Goal: Information Seeking & Learning: Learn about a topic

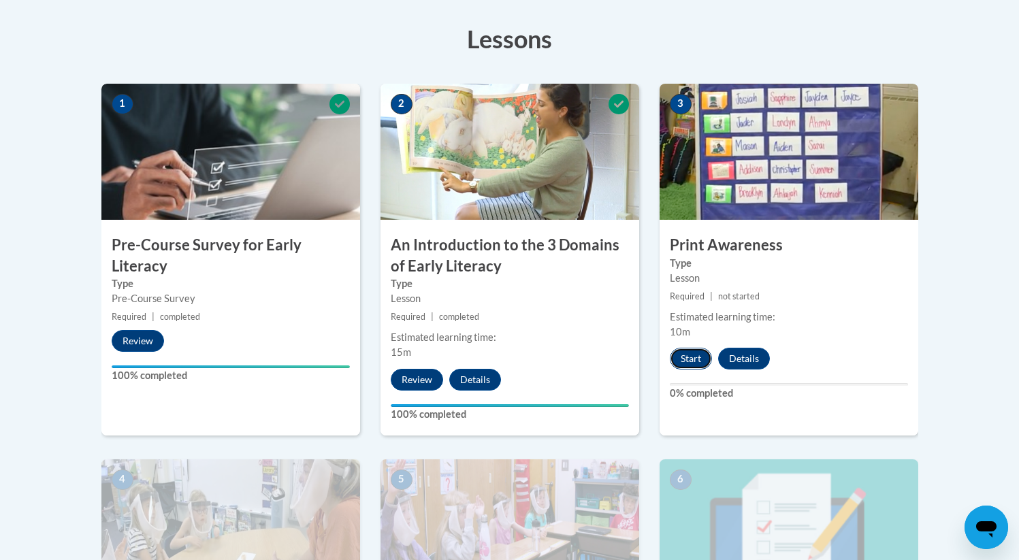
click at [692, 369] on button "Start" at bounding box center [691, 359] width 42 height 22
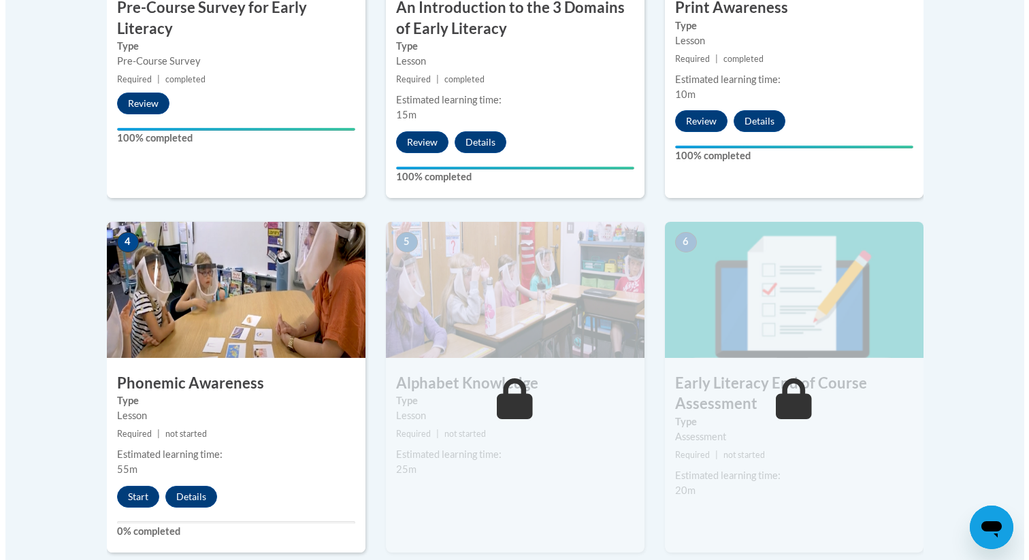
scroll to position [602, 0]
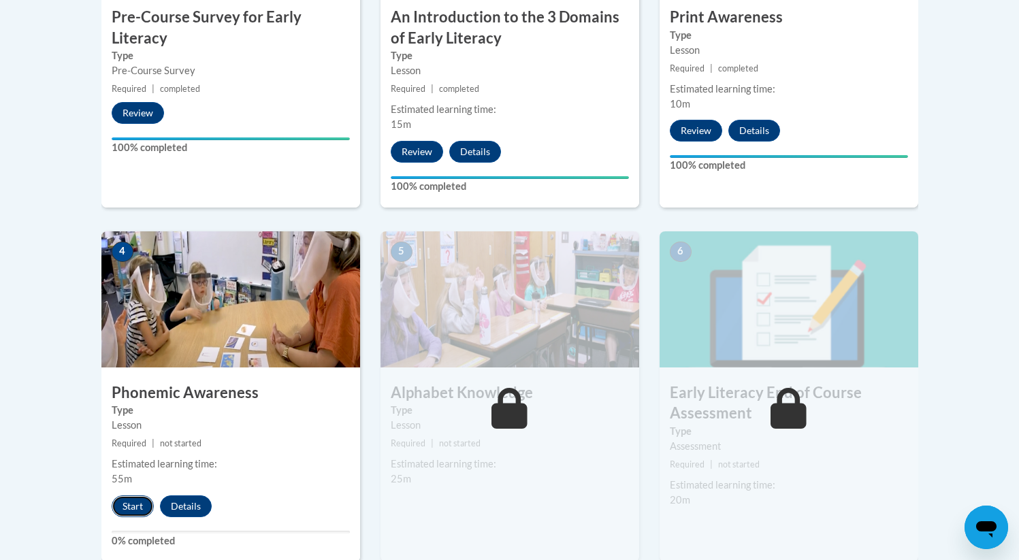
click at [142, 509] on button "Start" at bounding box center [133, 506] width 42 height 22
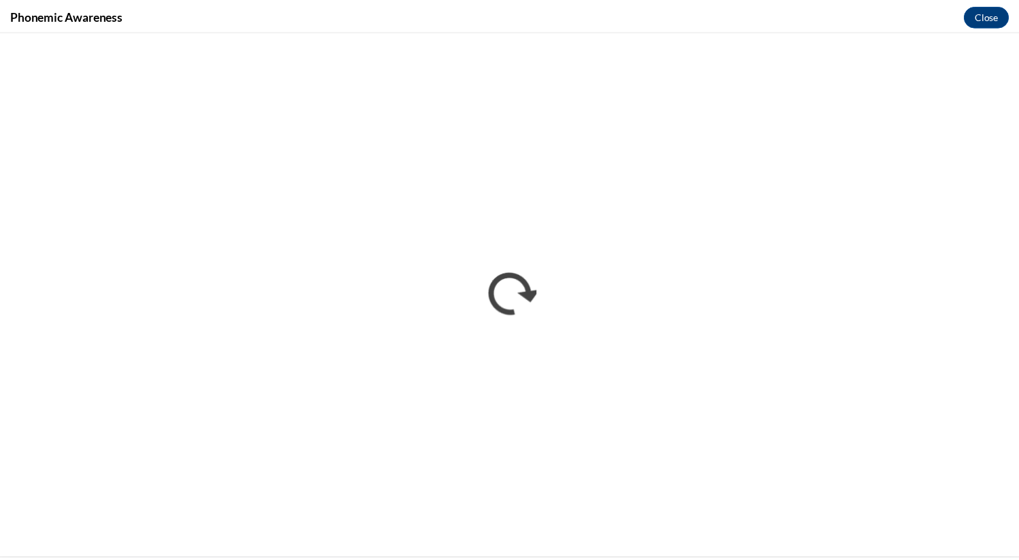
scroll to position [0, 0]
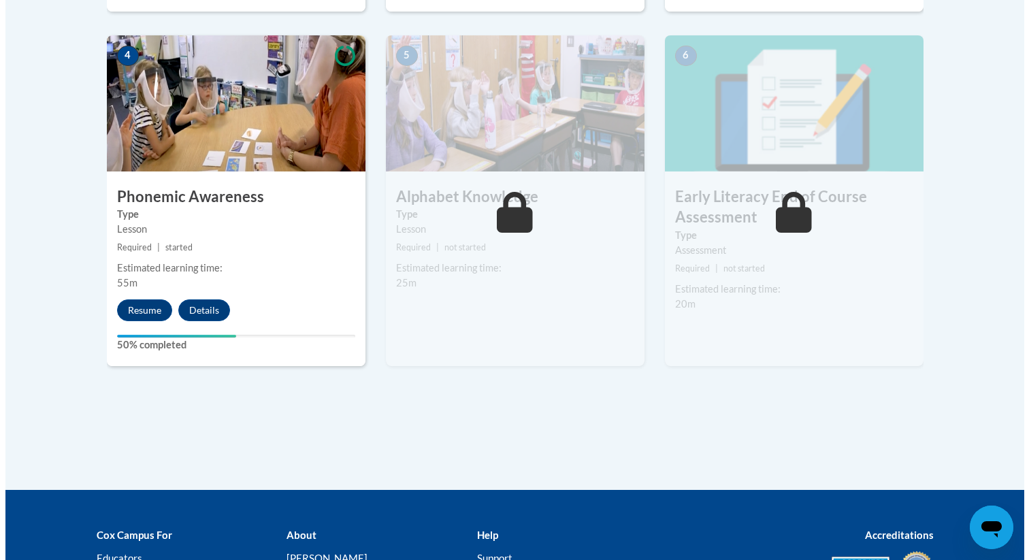
scroll to position [803, 0]
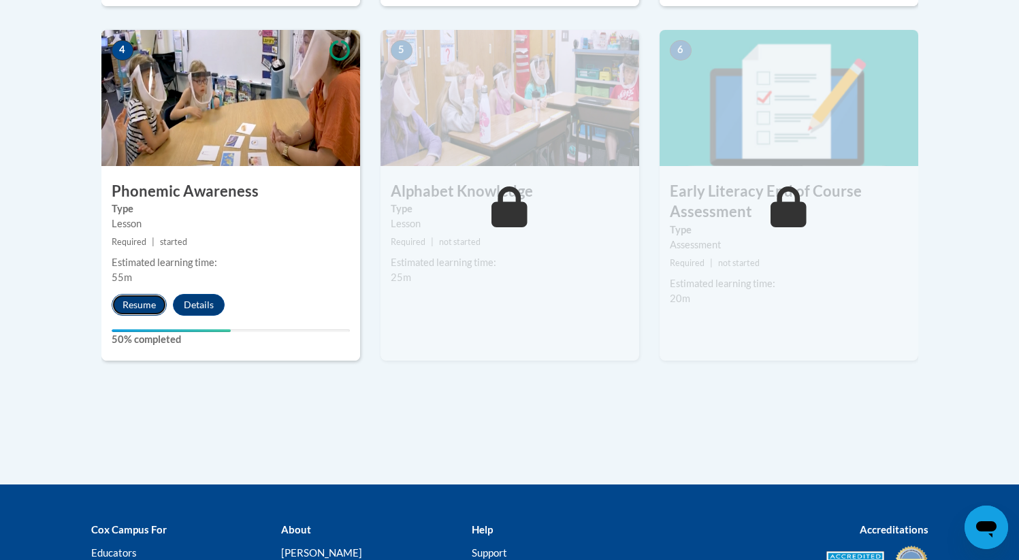
click at [135, 310] on button "Resume" at bounding box center [139, 305] width 55 height 22
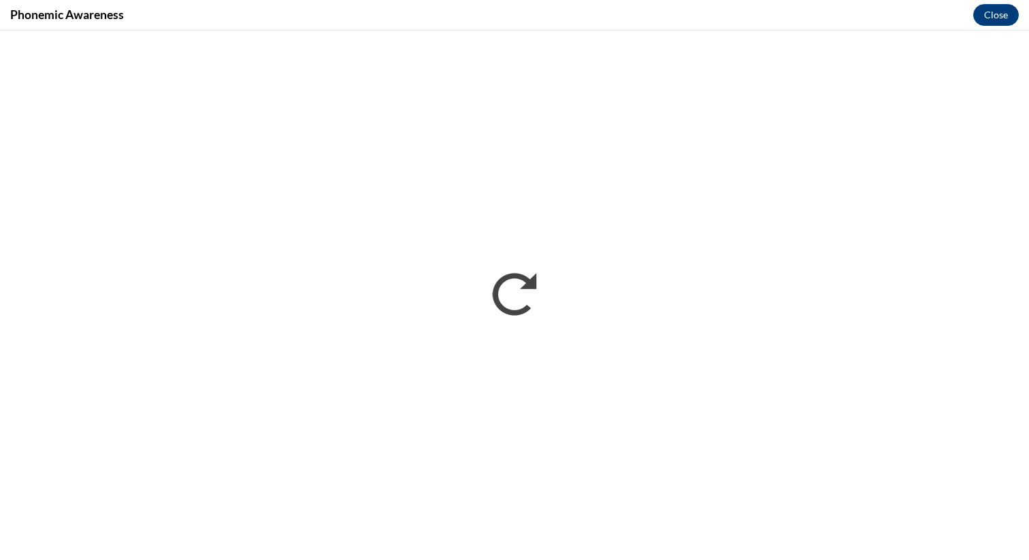
scroll to position [0, 0]
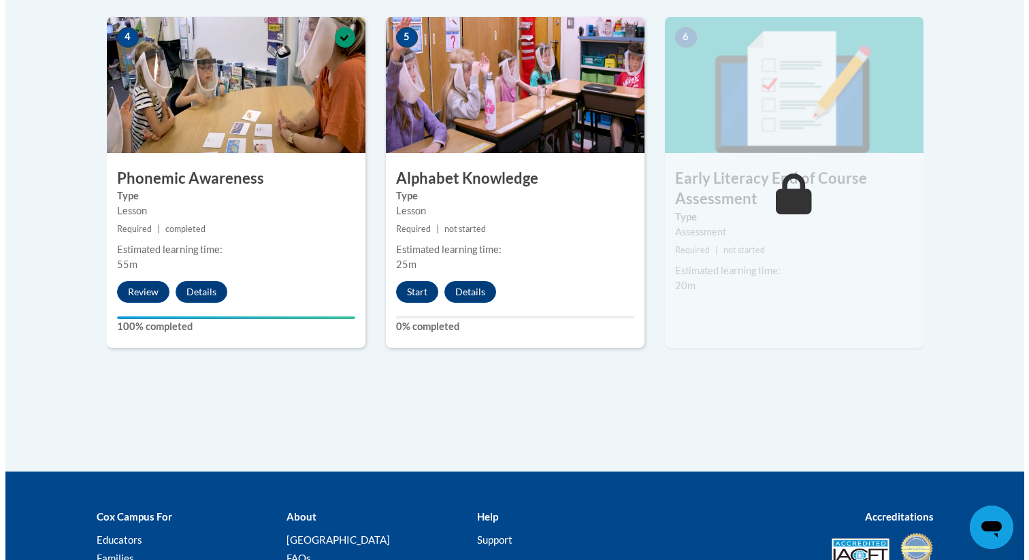
scroll to position [951, 0]
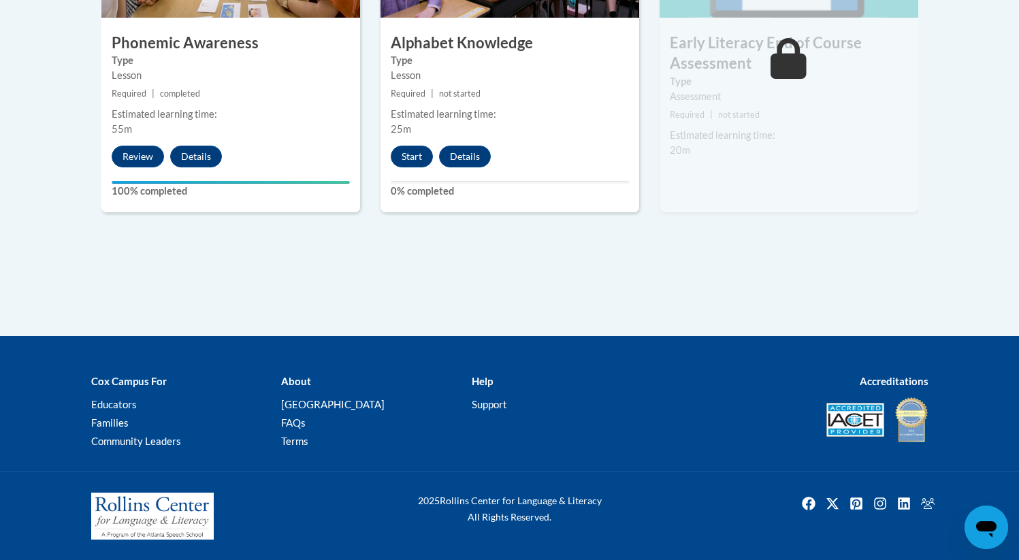
click at [417, 167] on div "5 Alphabet Knowledge Type Lesson Required | not started Estimated learning time…" at bounding box center [509, 47] width 259 height 331
click at [420, 159] on button "Start" at bounding box center [412, 157] width 42 height 22
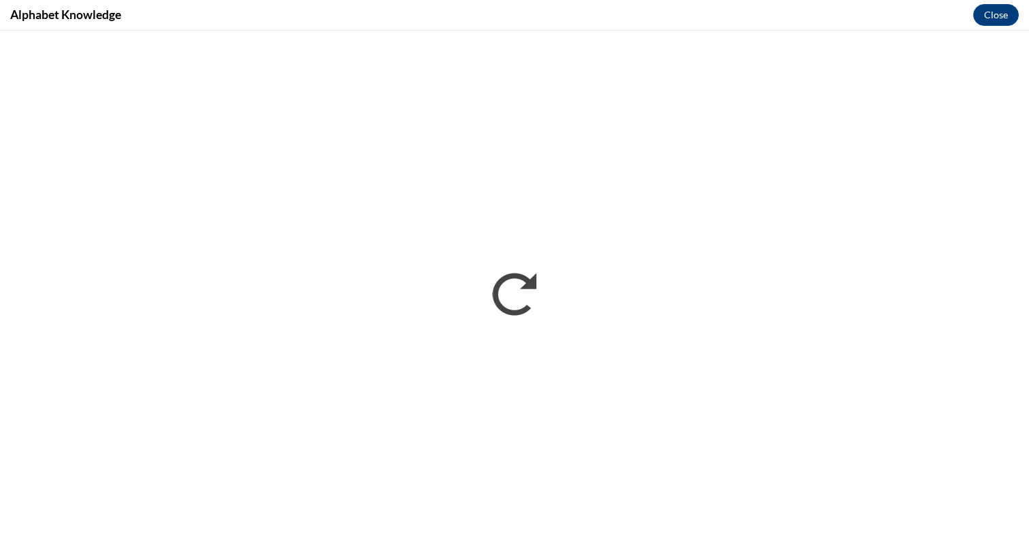
scroll to position [0, 0]
